Goal: Task Accomplishment & Management: Use online tool/utility

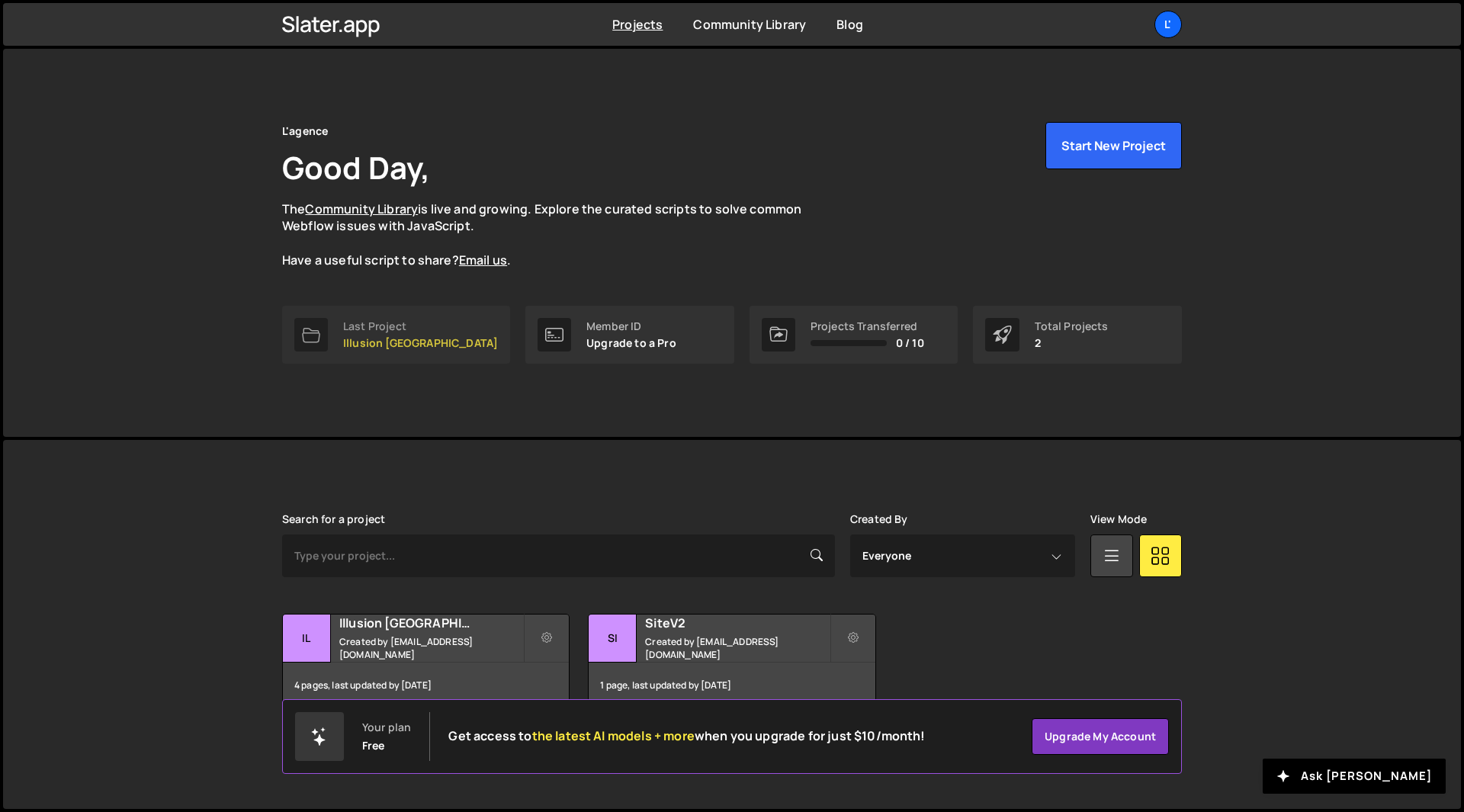
click at [313, 339] on icon at bounding box center [310, 334] width 18 height 18
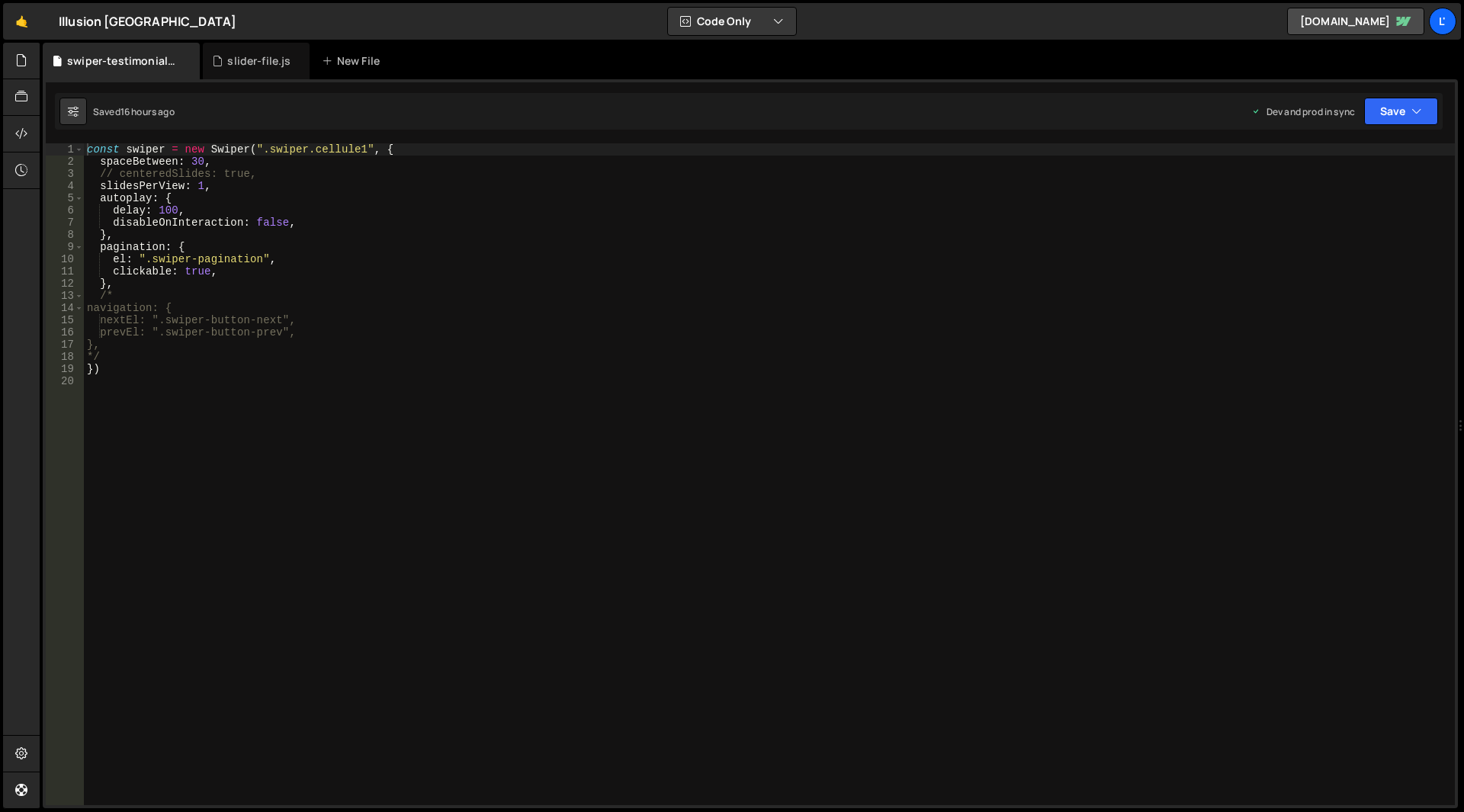
scroll to position [6052, 0]
click at [247, 63] on div "slider-file.js" at bounding box center [258, 61] width 63 height 16
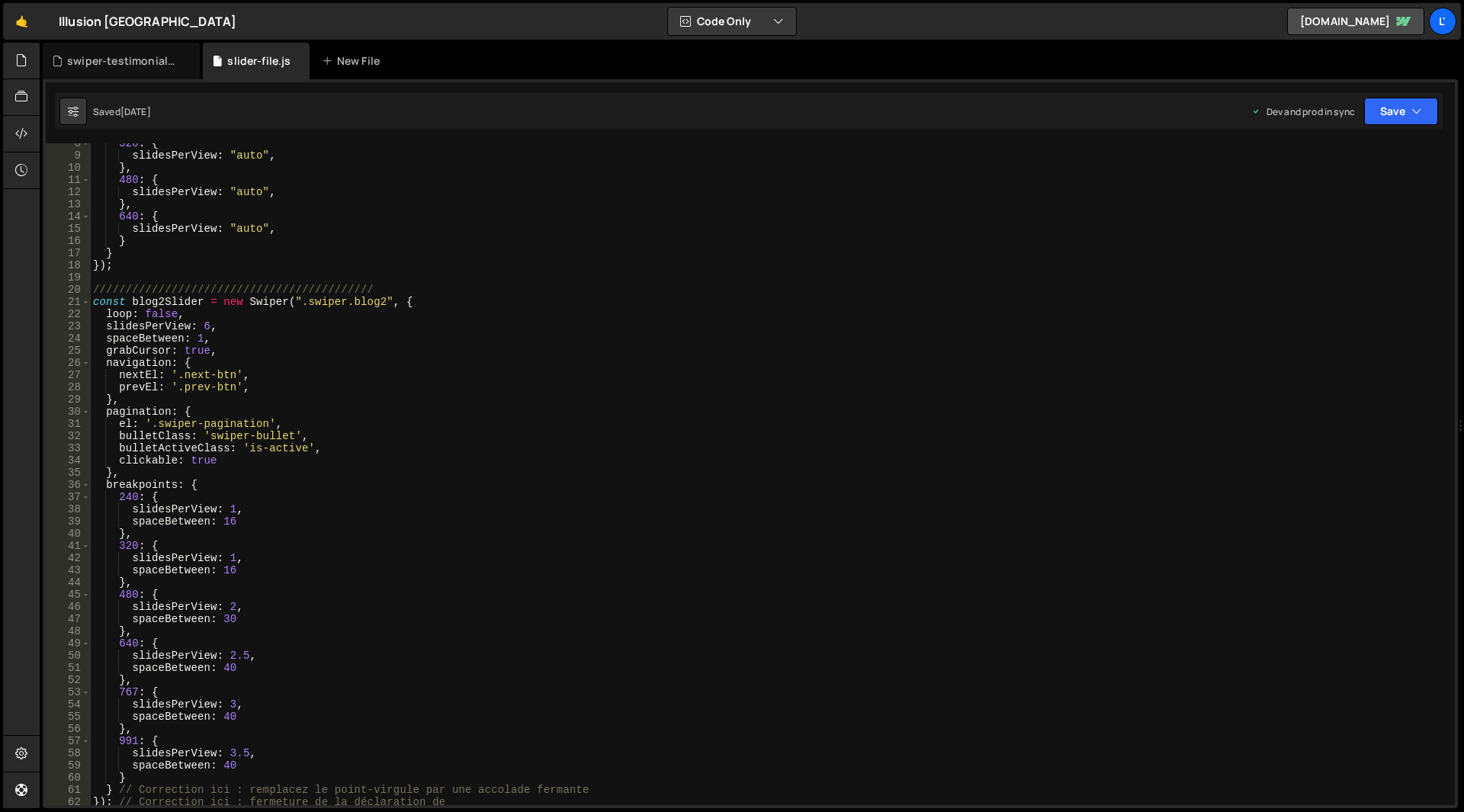
scroll to position [0, 0]
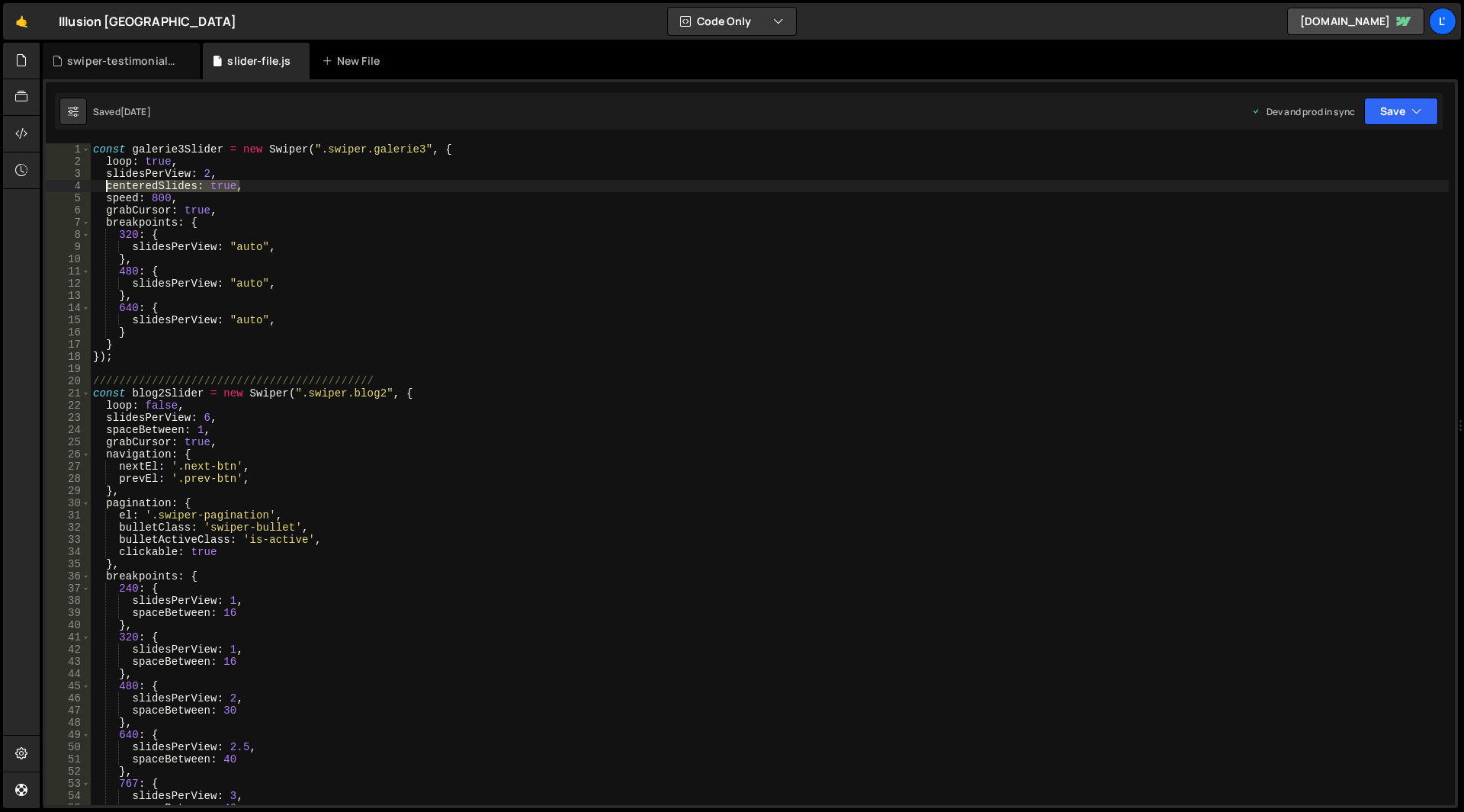
drag, startPoint x: 244, startPoint y: 190, endPoint x: 106, endPoint y: 182, distance: 138.2
click at [106, 182] on div "const galerie3Slider = new Swiper ( ".swiper.galerie3" , { loop : true , slides…" at bounding box center [770, 486] width 1359 height 686
click at [216, 417] on div "const galerie3Slider = new Swiper ( ".swiper.galerie3" , { loop : true , slides…" at bounding box center [770, 486] width 1359 height 686
type textarea "slidesPerView: 6,"
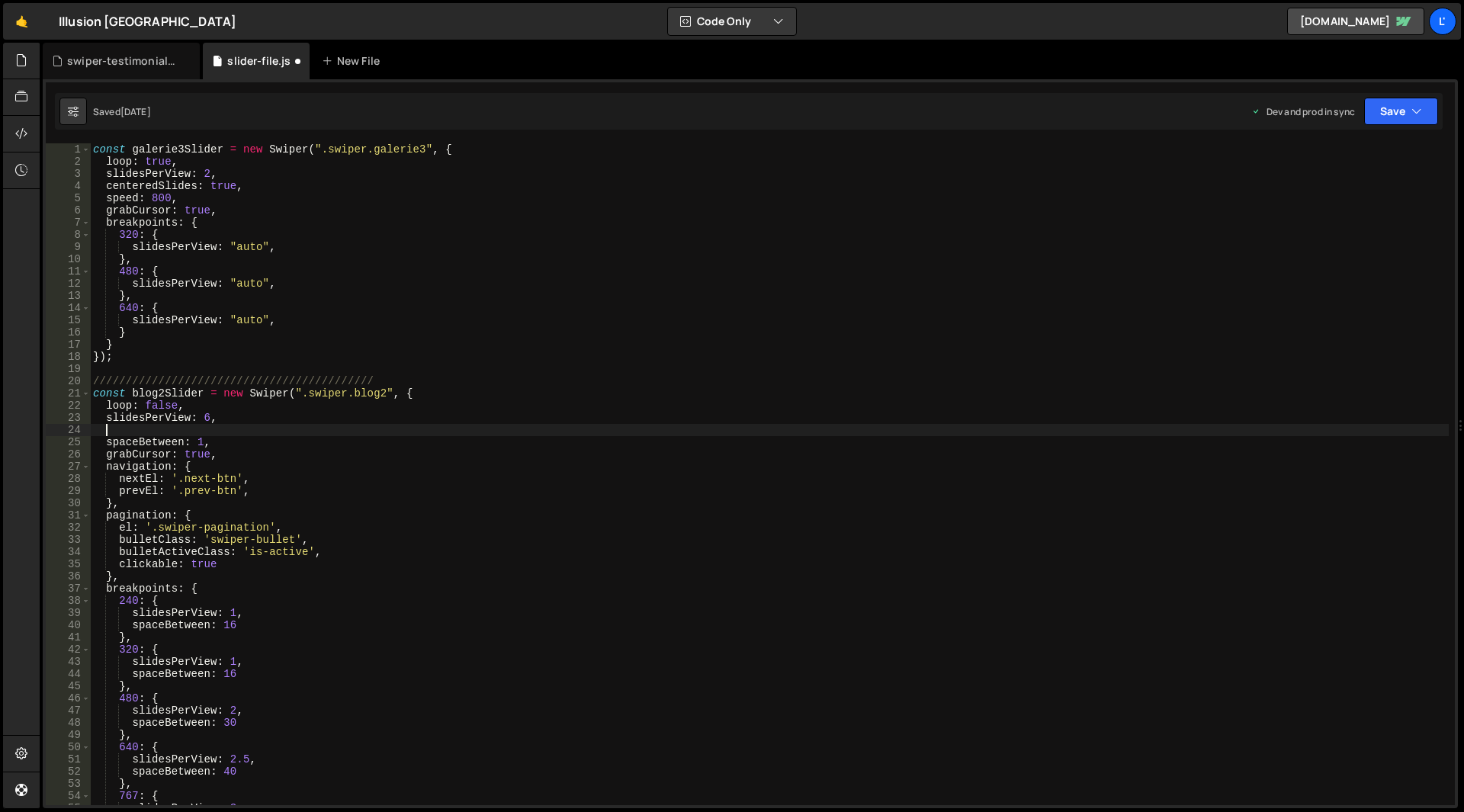
paste textarea "centeredSlides: true,"
click at [1379, 106] on button "Save" at bounding box center [1401, 111] width 74 height 28
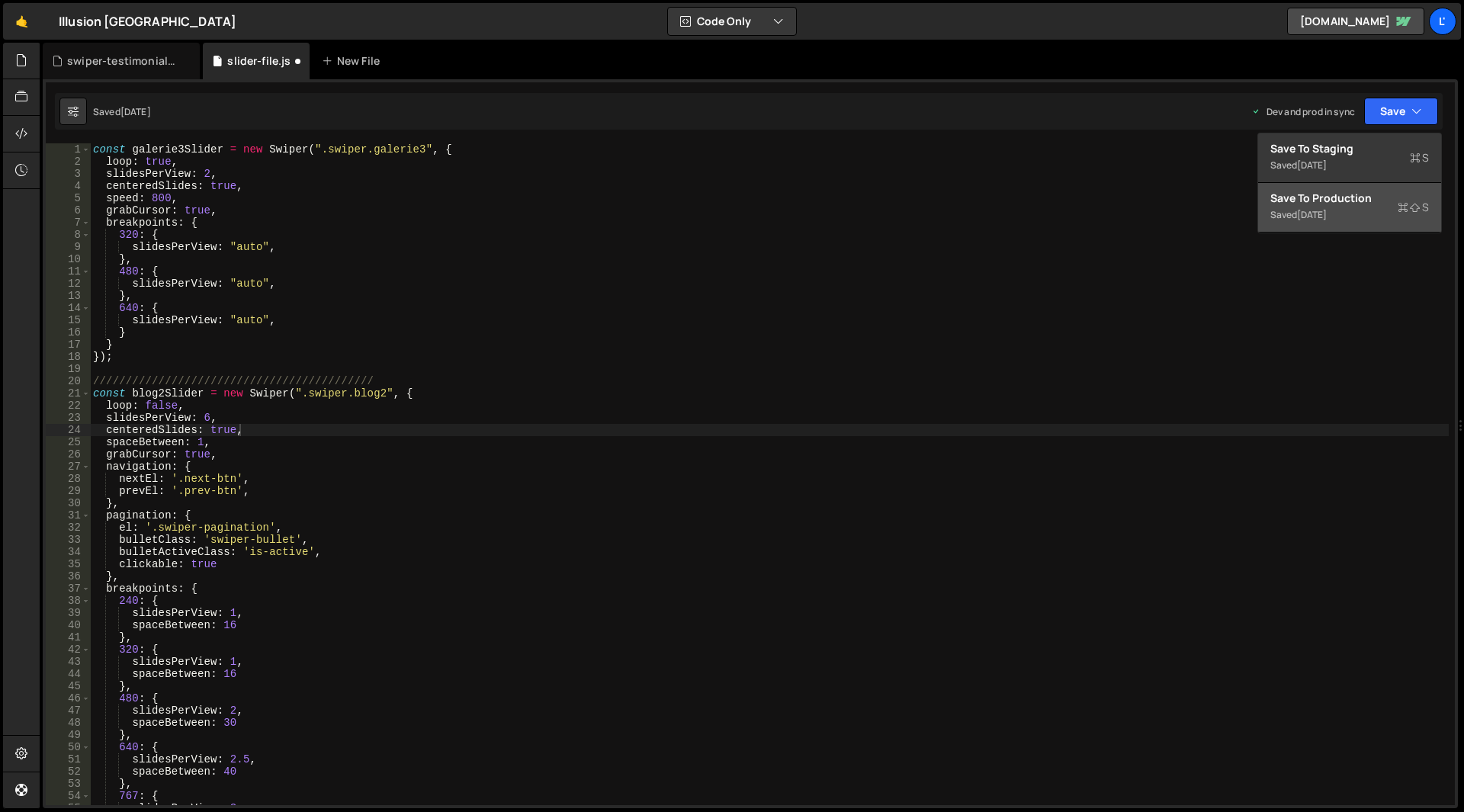
click at [1327, 208] on div "[DATE]" at bounding box center [1312, 215] width 30 height 13
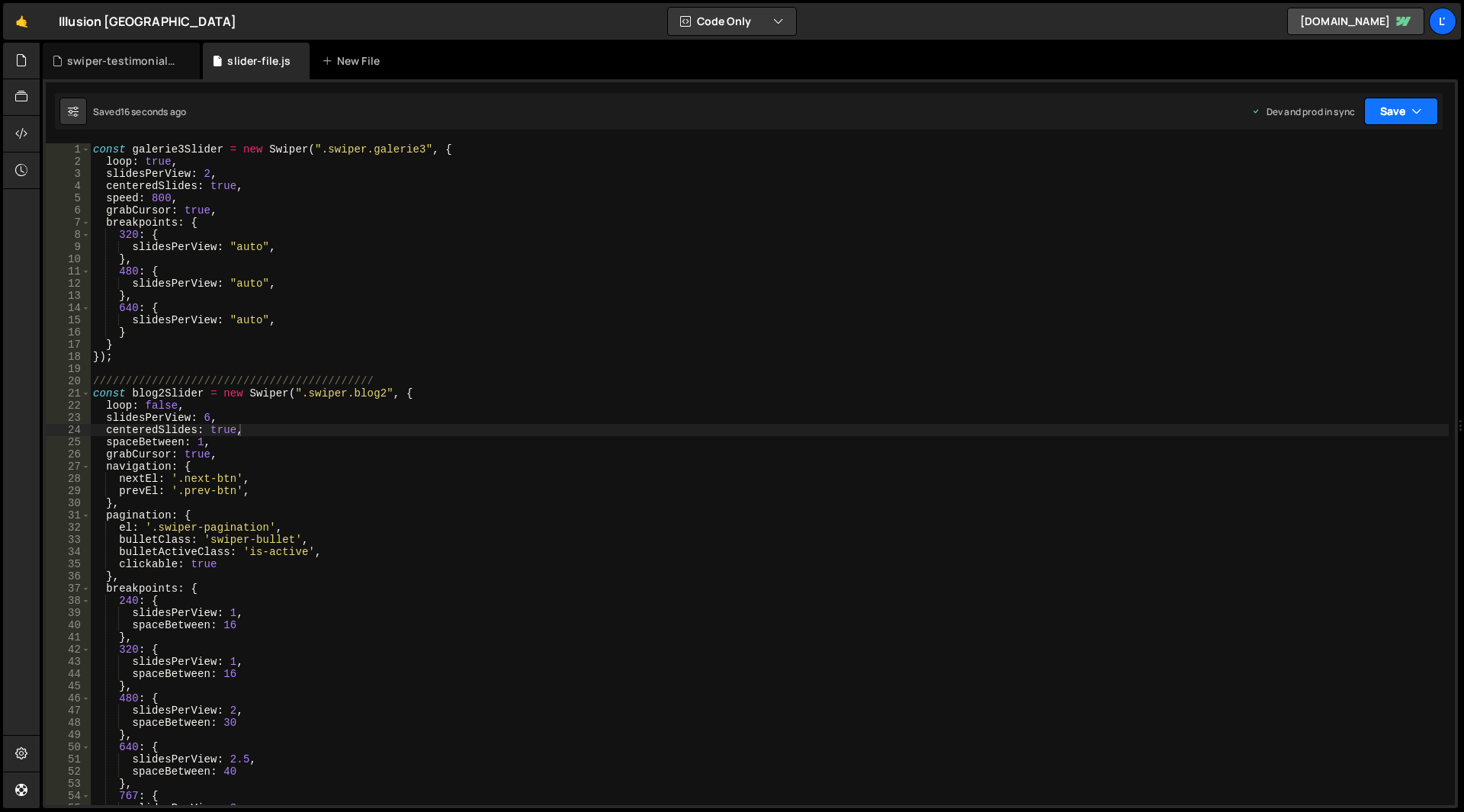
click at [1391, 121] on button "Save" at bounding box center [1401, 111] width 74 height 28
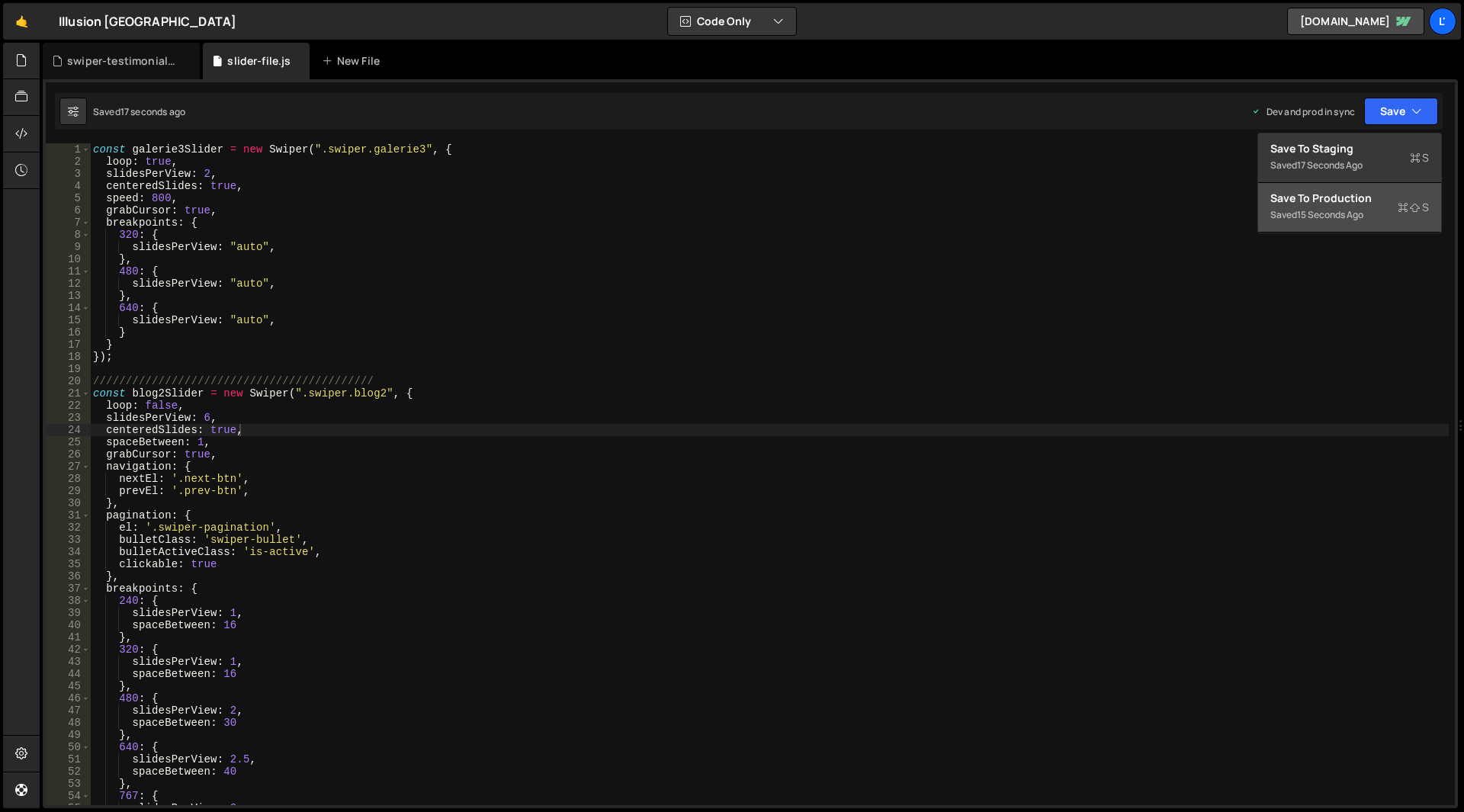
click at [1361, 208] on div "15 seconds ago" at bounding box center [1330, 215] width 66 height 13
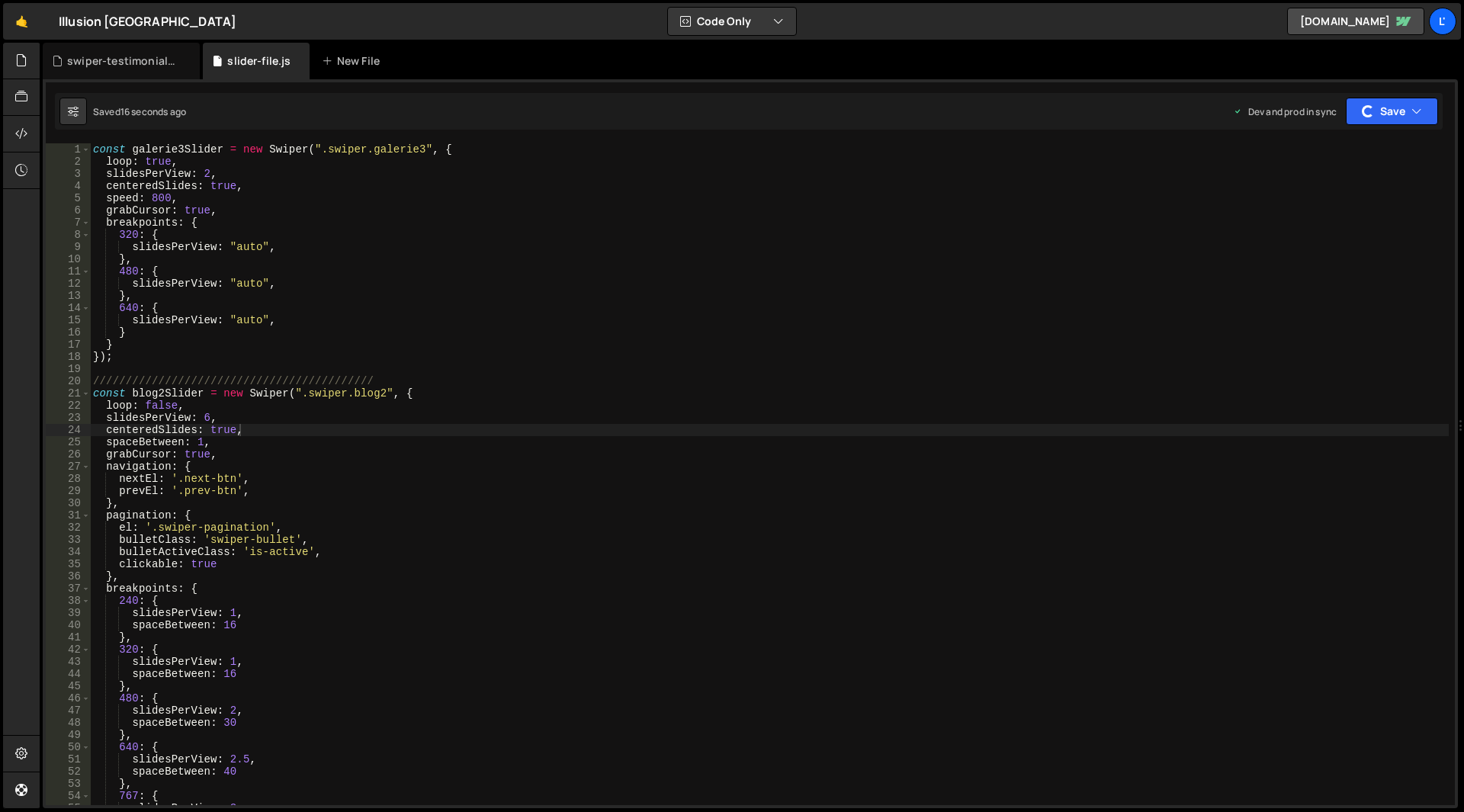
click at [977, 388] on div "const galerie3Slider = new Swiper ( ".swiper.galerie3" , { loop : true , slides…" at bounding box center [770, 486] width 1359 height 686
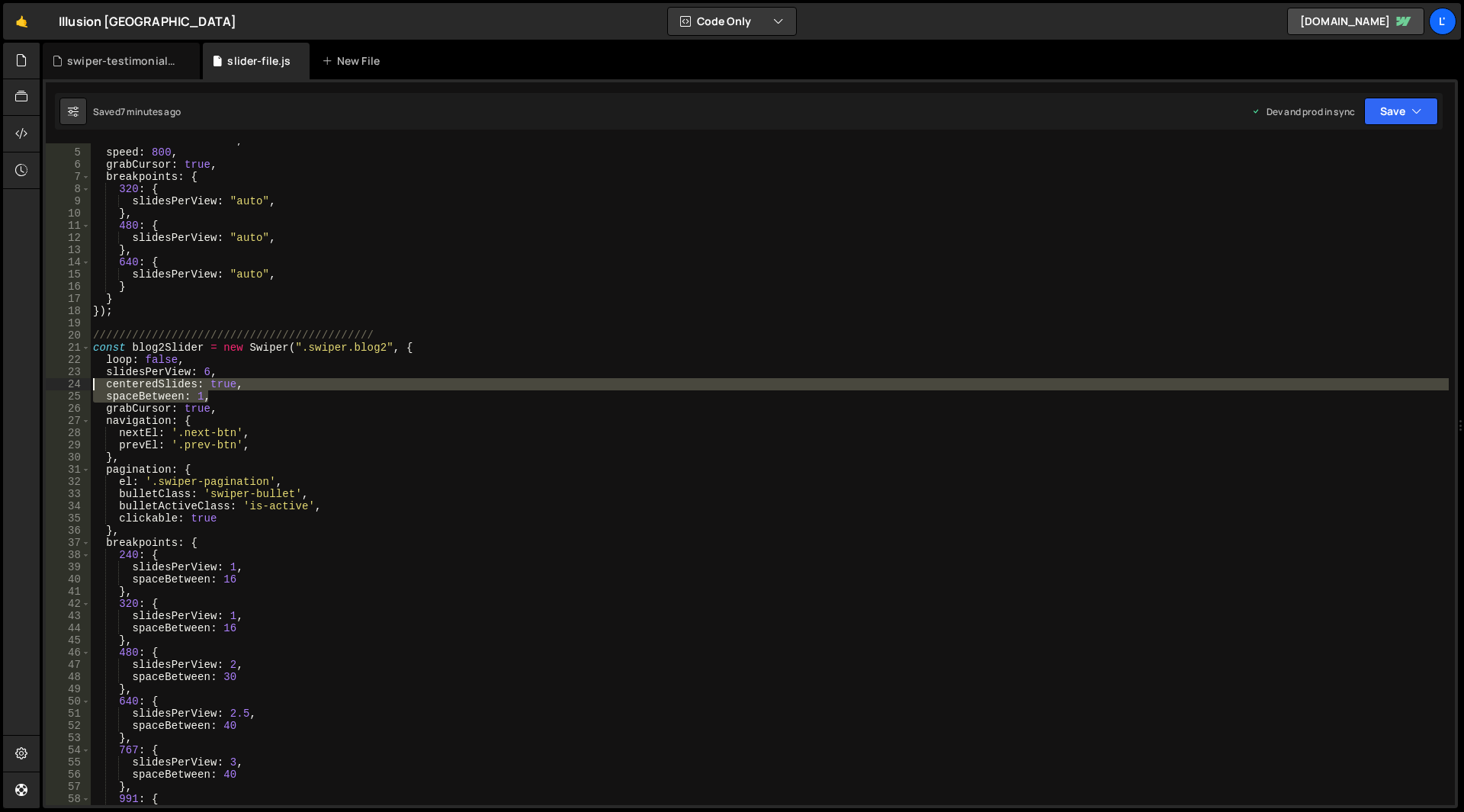
drag, startPoint x: 244, startPoint y: 393, endPoint x: 96, endPoint y: 384, distance: 148.3
click at [94, 384] on div "centeredSlides : true , speed : 800 , grabCursor : true , breakpoints : { 320 :…" at bounding box center [770, 477] width 1359 height 686
click at [219, 377] on div "centeredSlides : true , speed : 800 , grabCursor : true , breakpoints : { 320 :…" at bounding box center [770, 477] width 1359 height 686
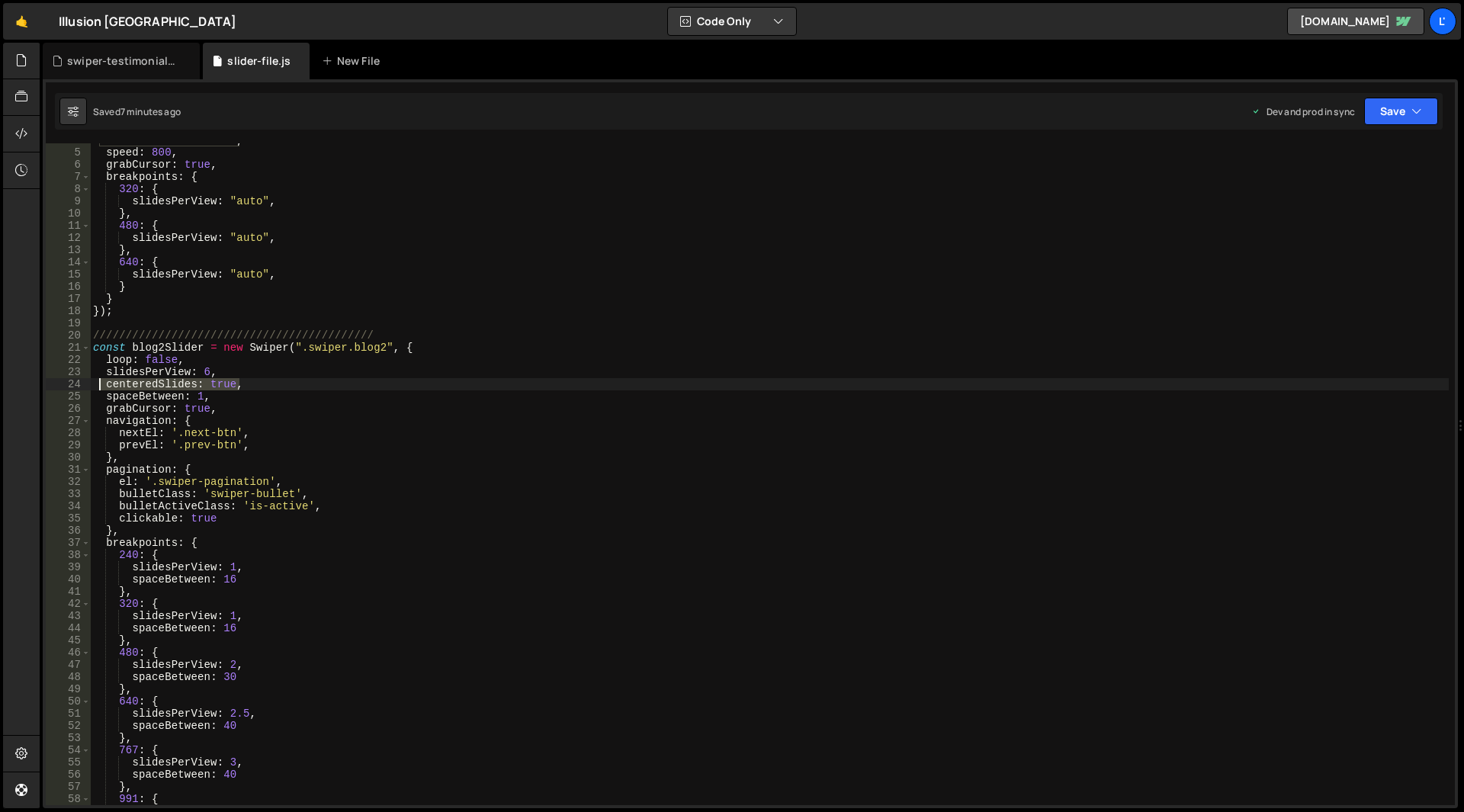
drag, startPoint x: 240, startPoint y: 386, endPoint x: 101, endPoint y: 382, distance: 139.1
click at [101, 382] on div "centeredSlides : true , speed : 800 , grabCursor : true , breakpoints : { 320 :…" at bounding box center [770, 477] width 1359 height 686
type textarea "centeredSlides: true,"
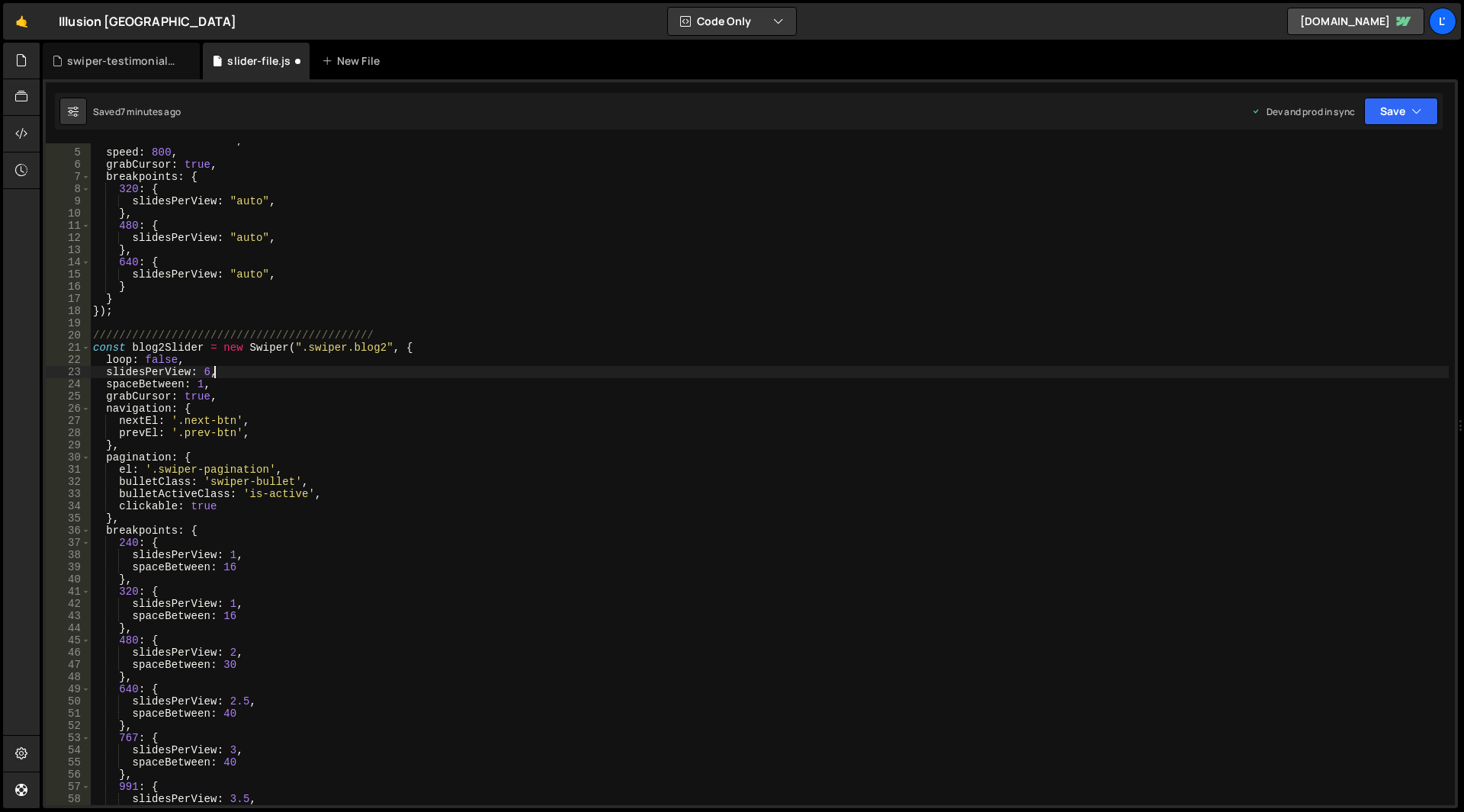
type textarea "slidesPerView: 6,"
drag, startPoint x: 1387, startPoint y: 126, endPoint x: 1388, endPoint y: 117, distance: 9.1
click at [1388, 122] on div "Saved 7 minutes ago Dev and prod in sync Upgrade to Edit Save Save to Staging S…" at bounding box center [748, 111] width 1388 height 36
click at [1391, 109] on button "Save" at bounding box center [1401, 111] width 74 height 28
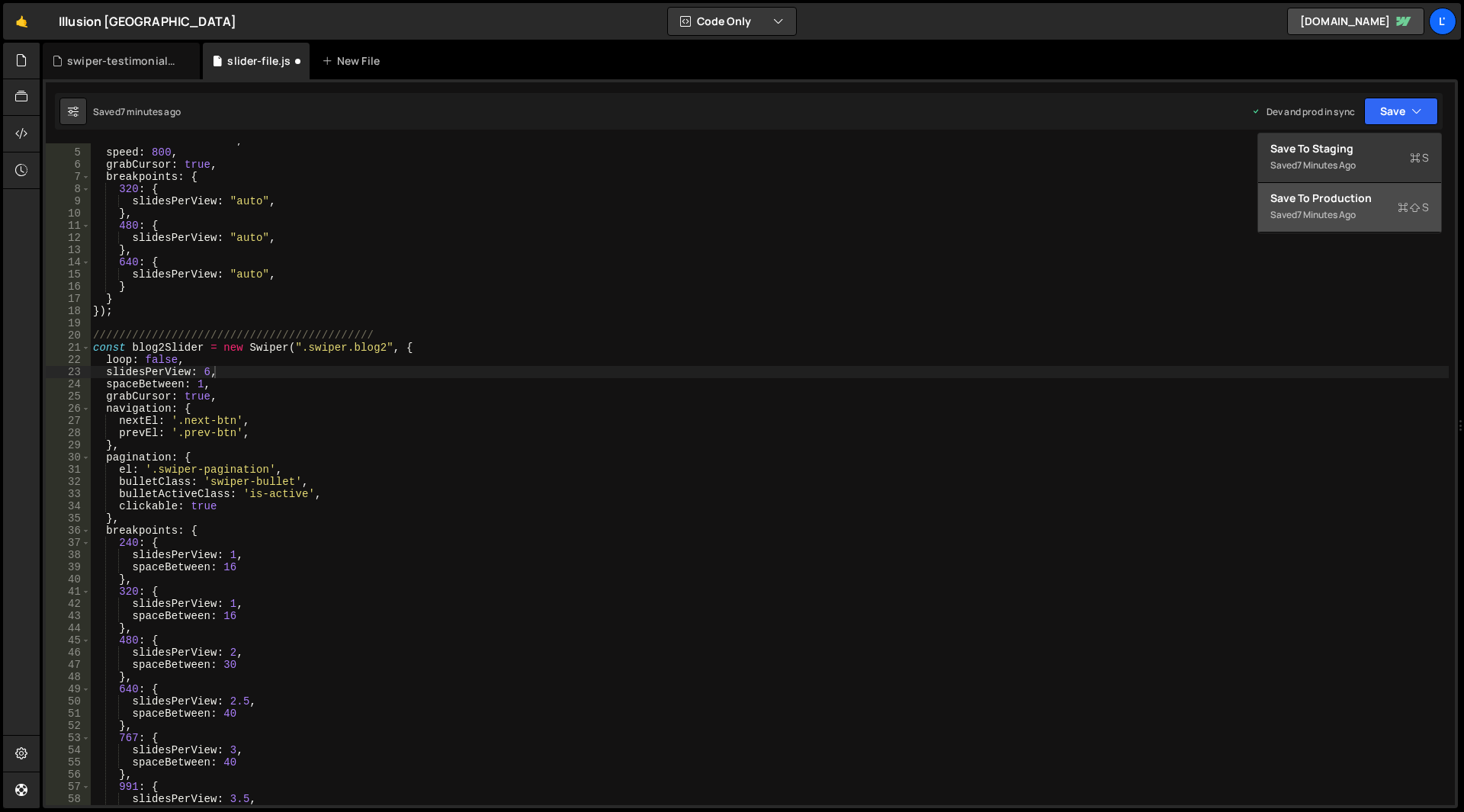
click at [1367, 201] on div "Save to Production S" at bounding box center [1349, 198] width 159 height 16
